Goal: Find specific page/section: Find specific page/section

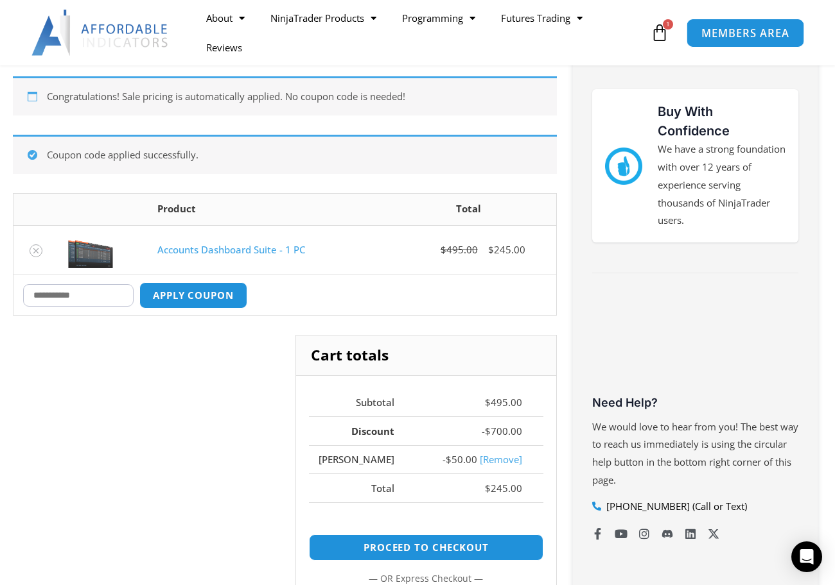
click at [763, 33] on span "MEMBERS AREA" at bounding box center [744, 33] width 88 height 11
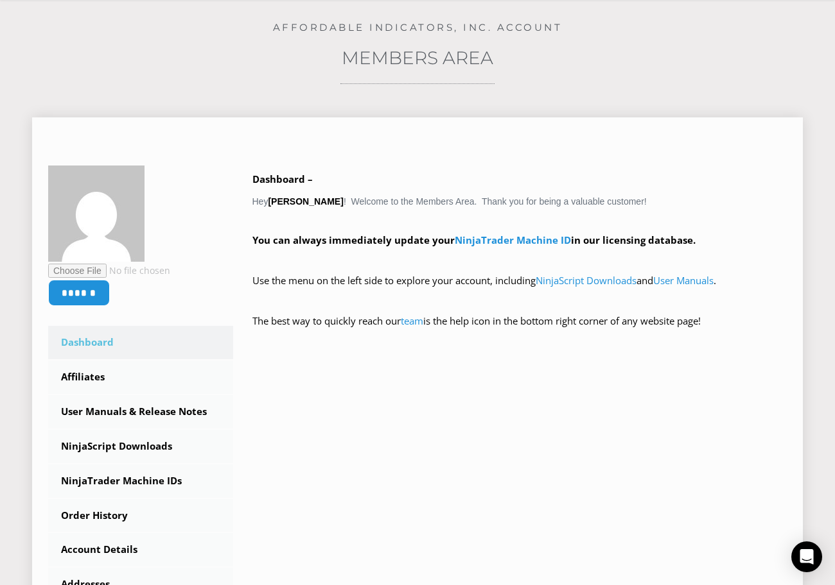
scroll to position [128, 0]
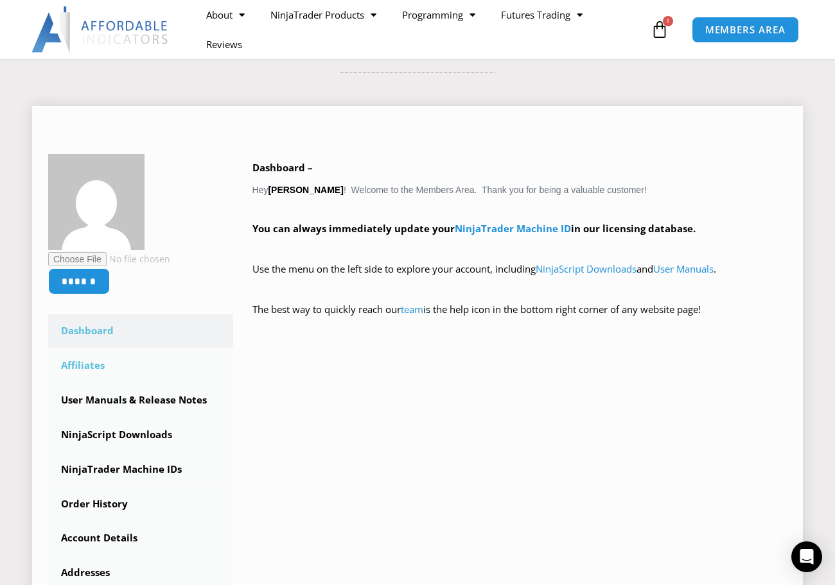
click at [95, 364] on link "Affiliates" at bounding box center [140, 365] width 185 height 33
